Goal: Purchase product/service

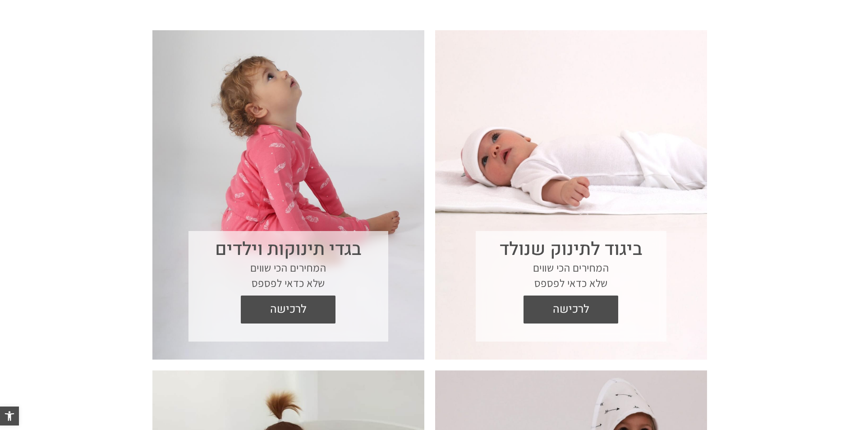
scroll to position [467, 0]
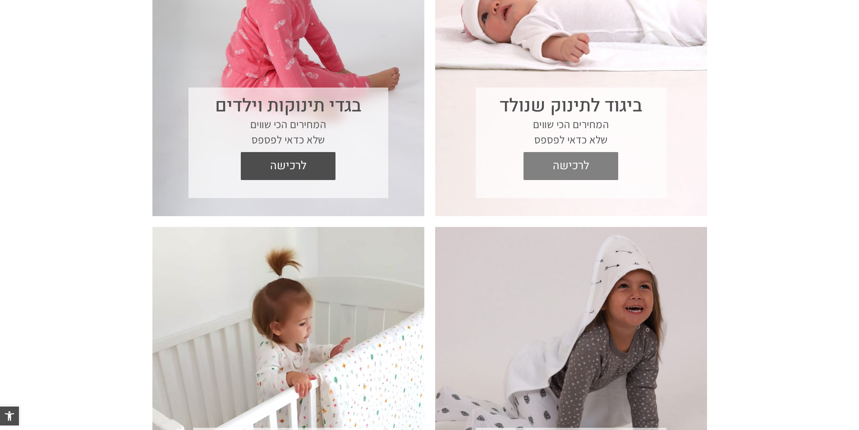
click at [578, 163] on span "לרכישה" at bounding box center [570, 166] width 81 height 28
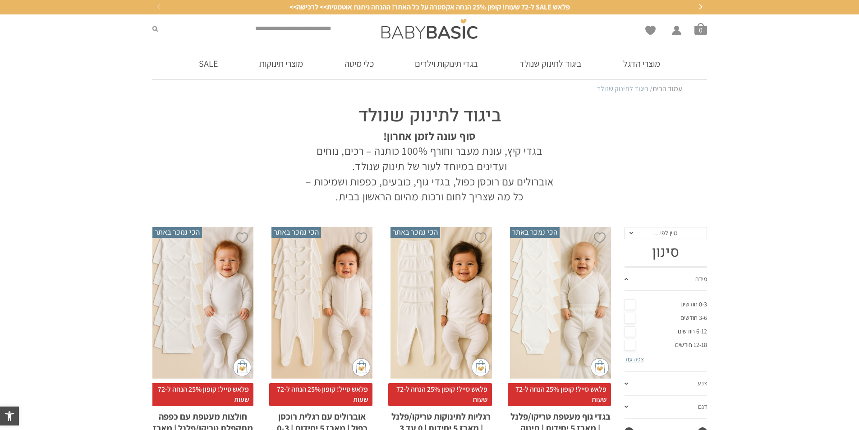
click at [637, 359] on link "צפה עוד" at bounding box center [634, 359] width 19 height 8
